Goal: Navigation & Orientation: Find specific page/section

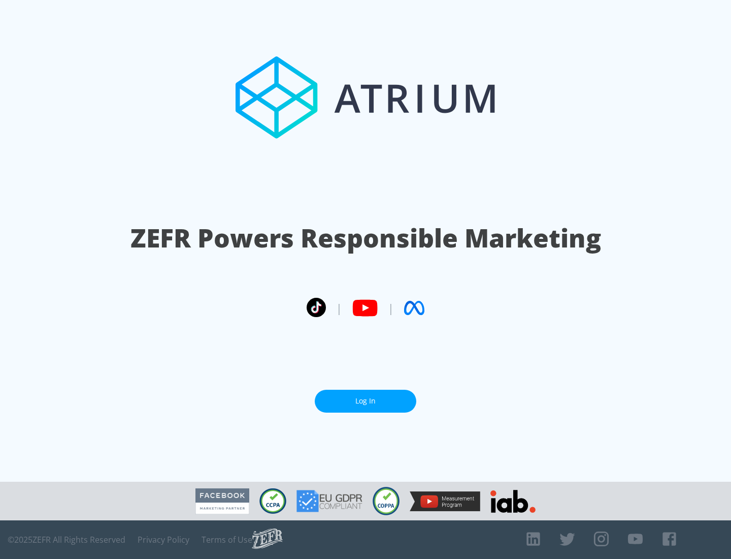
click at [366, 401] on link "Log In" at bounding box center [366, 401] width 102 height 23
